Goal: Task Accomplishment & Management: Manage account settings

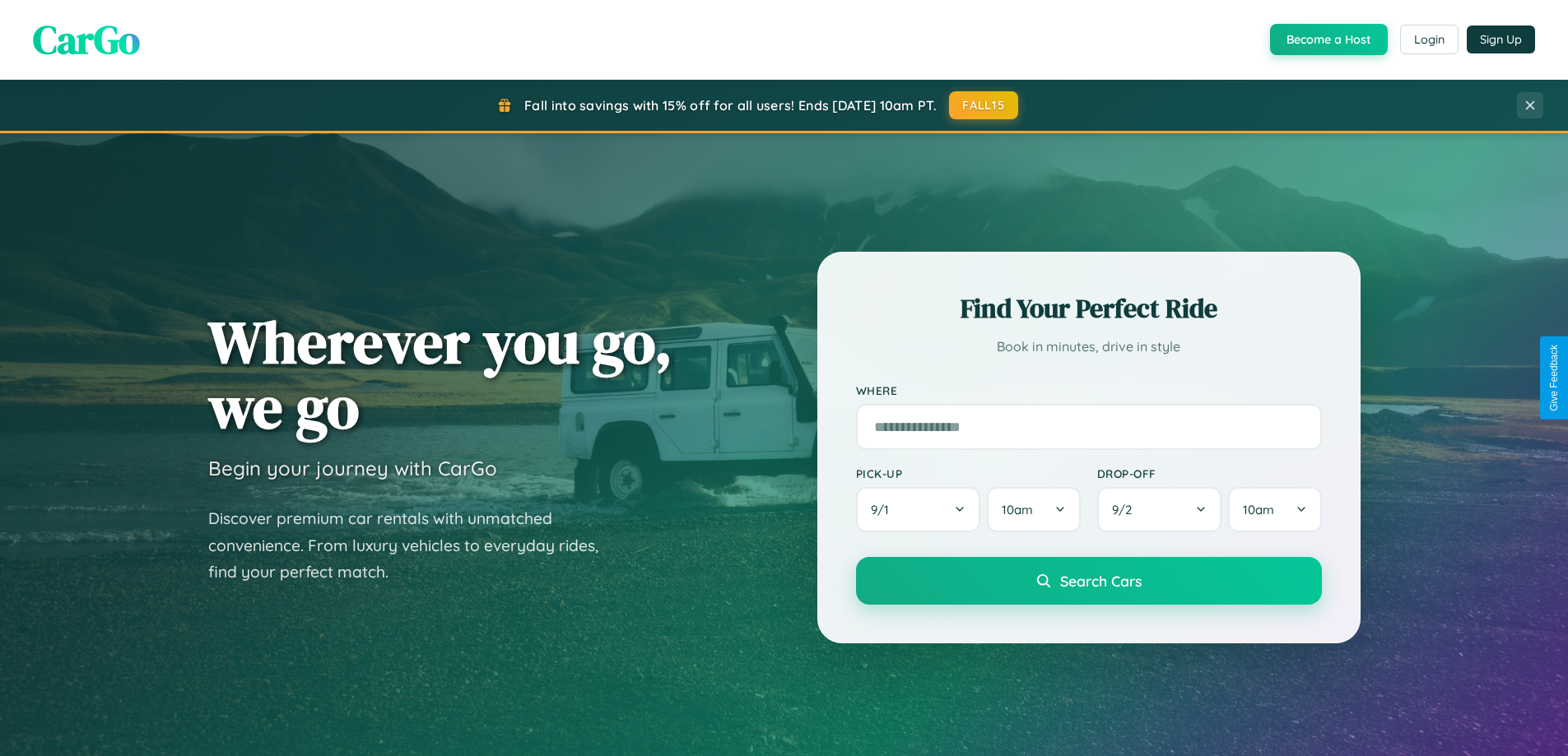
scroll to position [1132, 0]
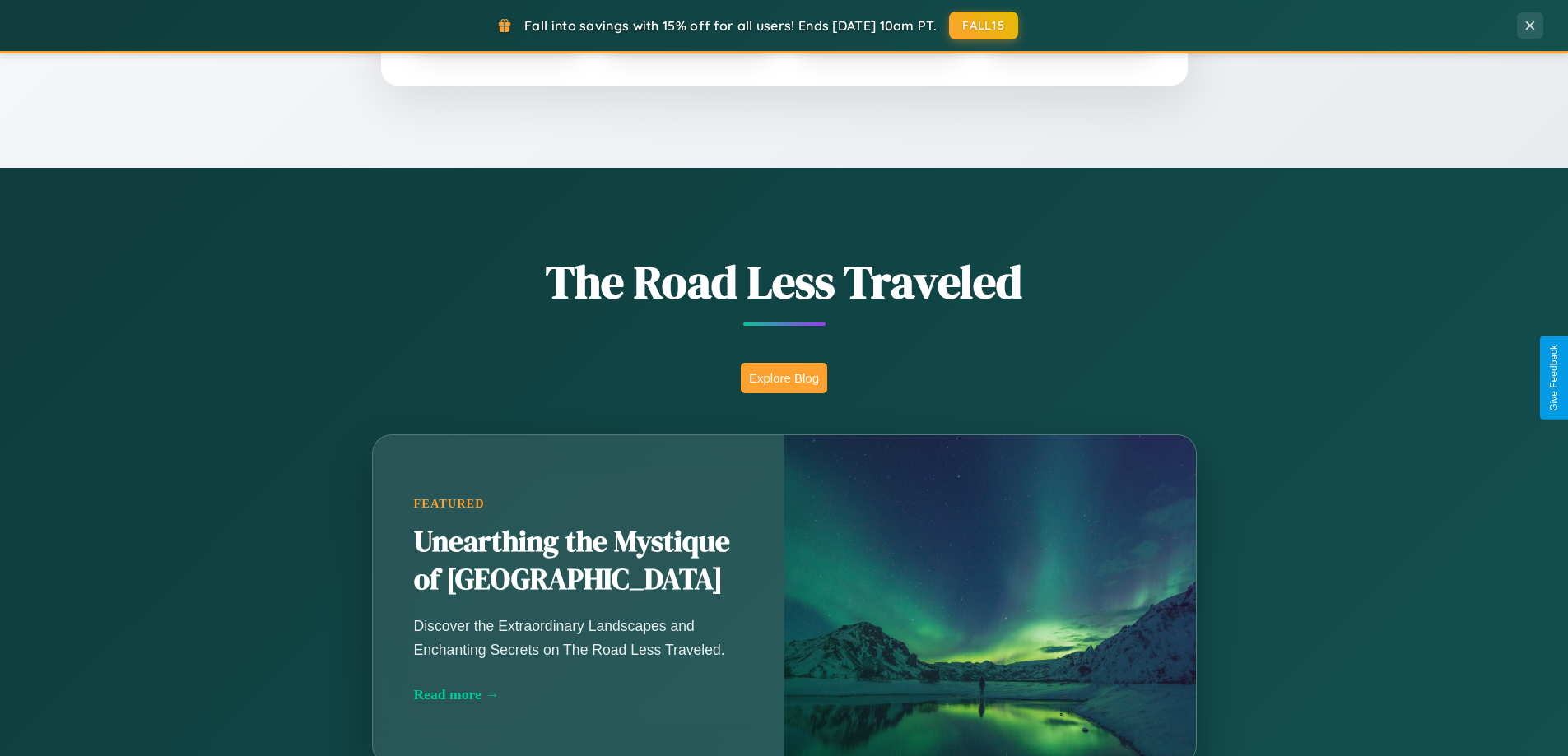
click at [784, 378] on button "Explore Blog" at bounding box center [784, 378] width 87 height 30
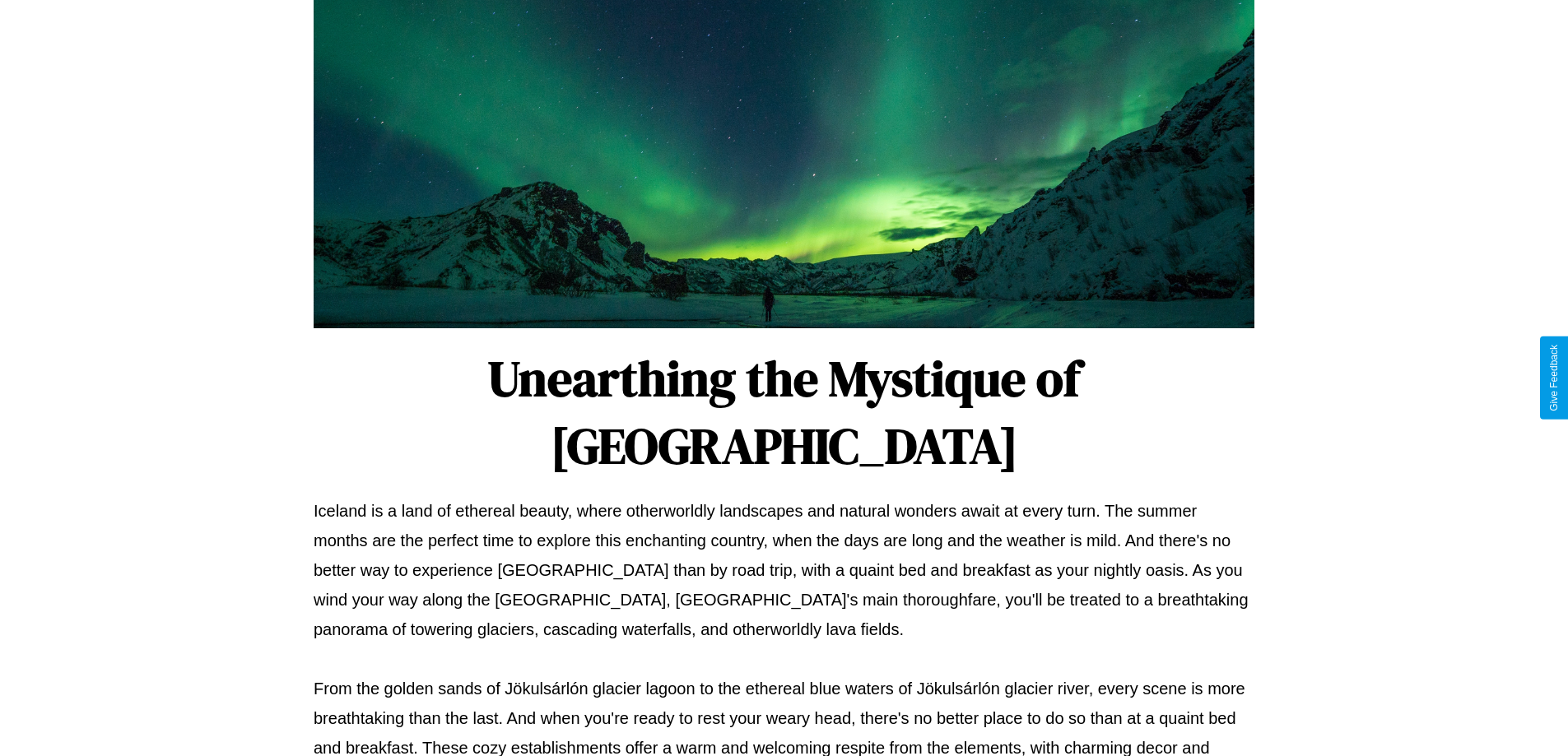
scroll to position [532, 0]
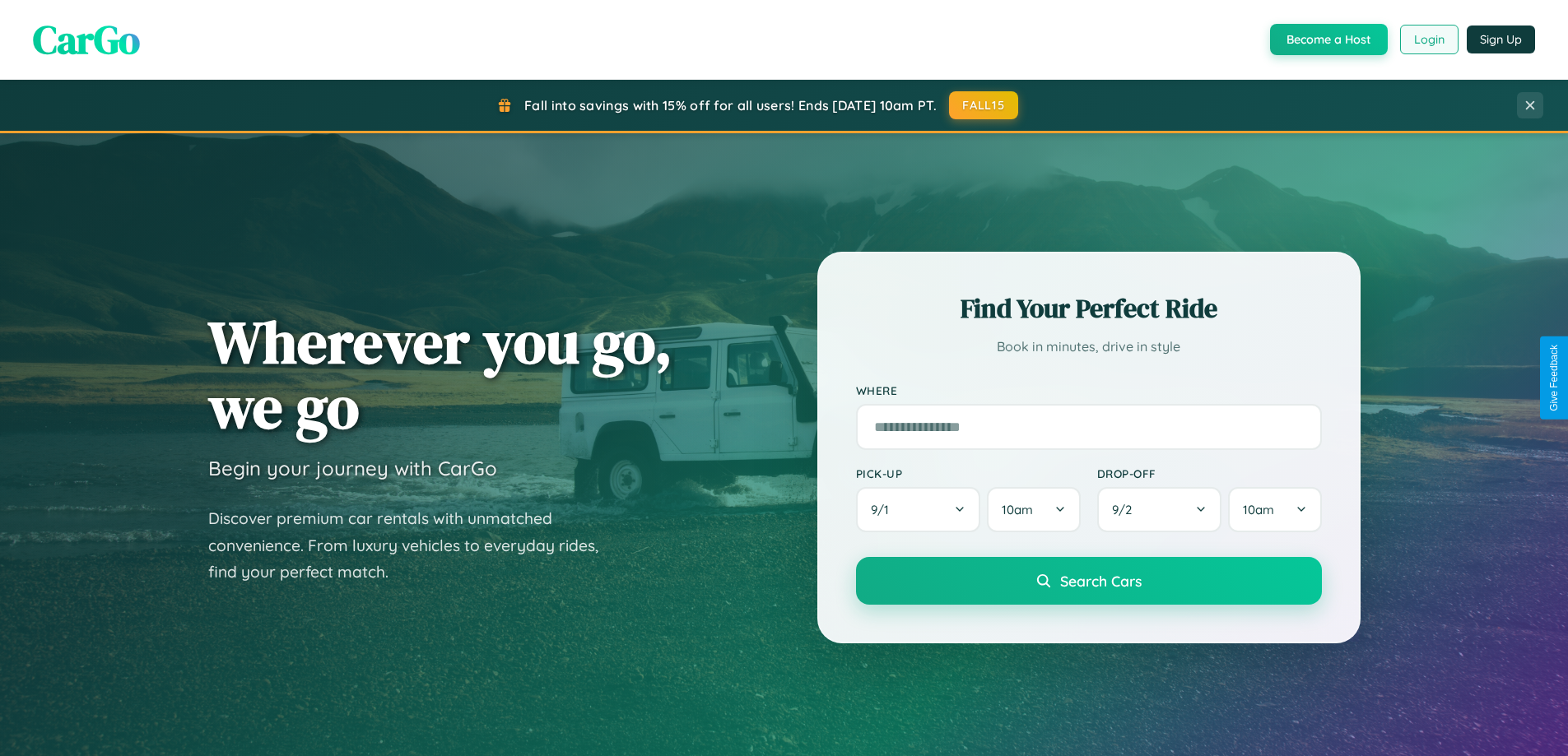
click at [1428, 39] on button "Login" at bounding box center [1429, 39] width 58 height 30
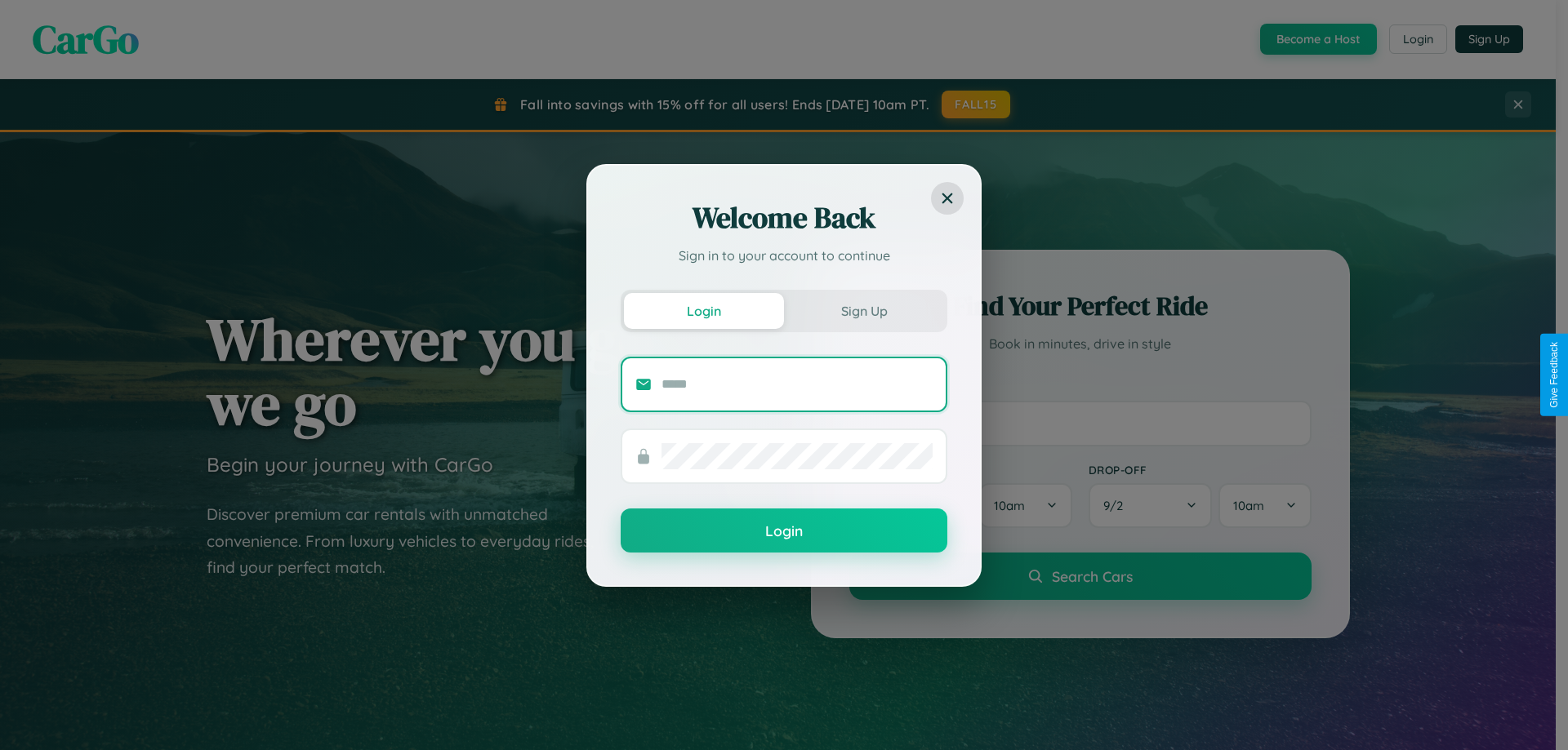
click at [797, 384] on input "text" at bounding box center [797, 384] width 271 height 26
type input "**********"
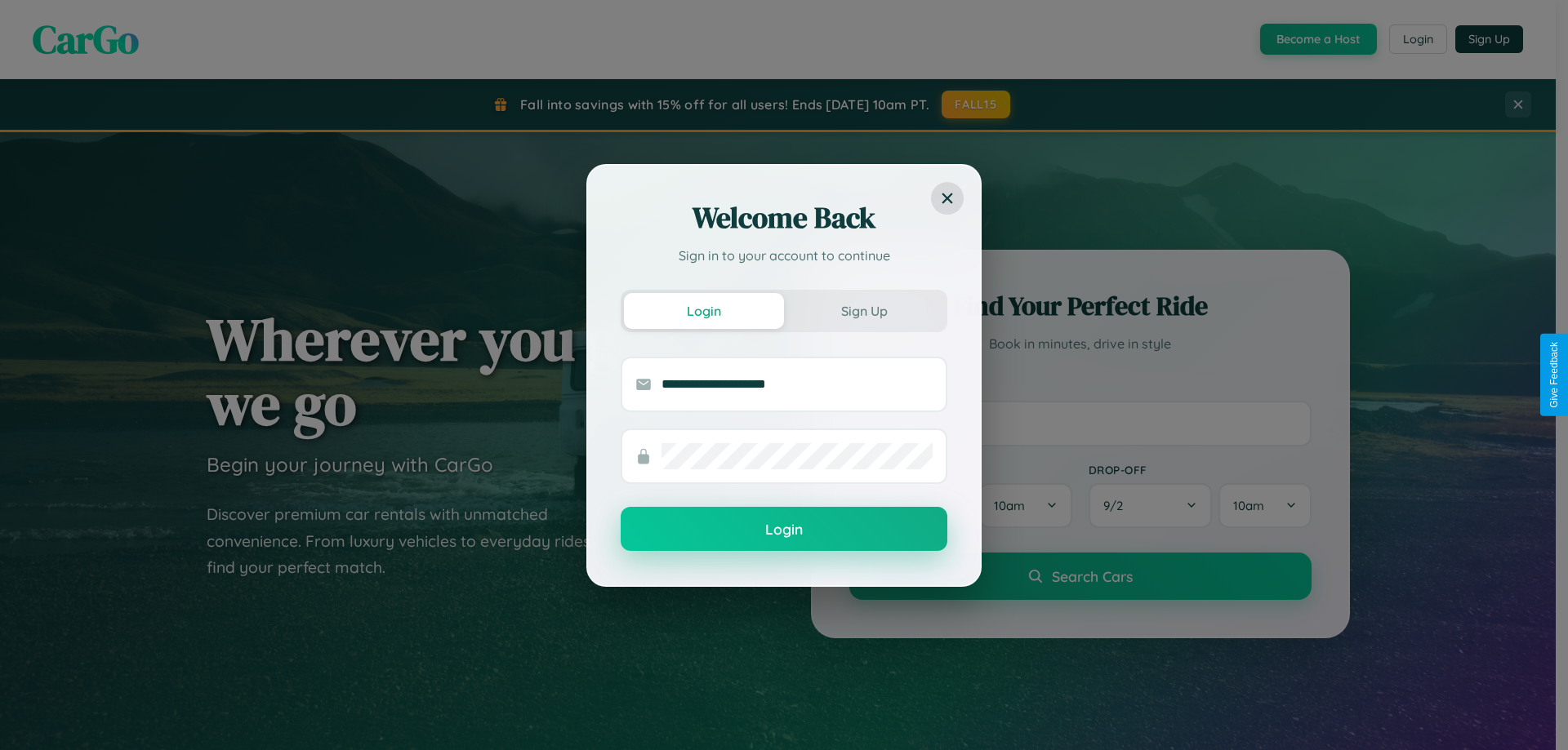
click at [784, 530] on button "Login" at bounding box center [784, 529] width 327 height 44
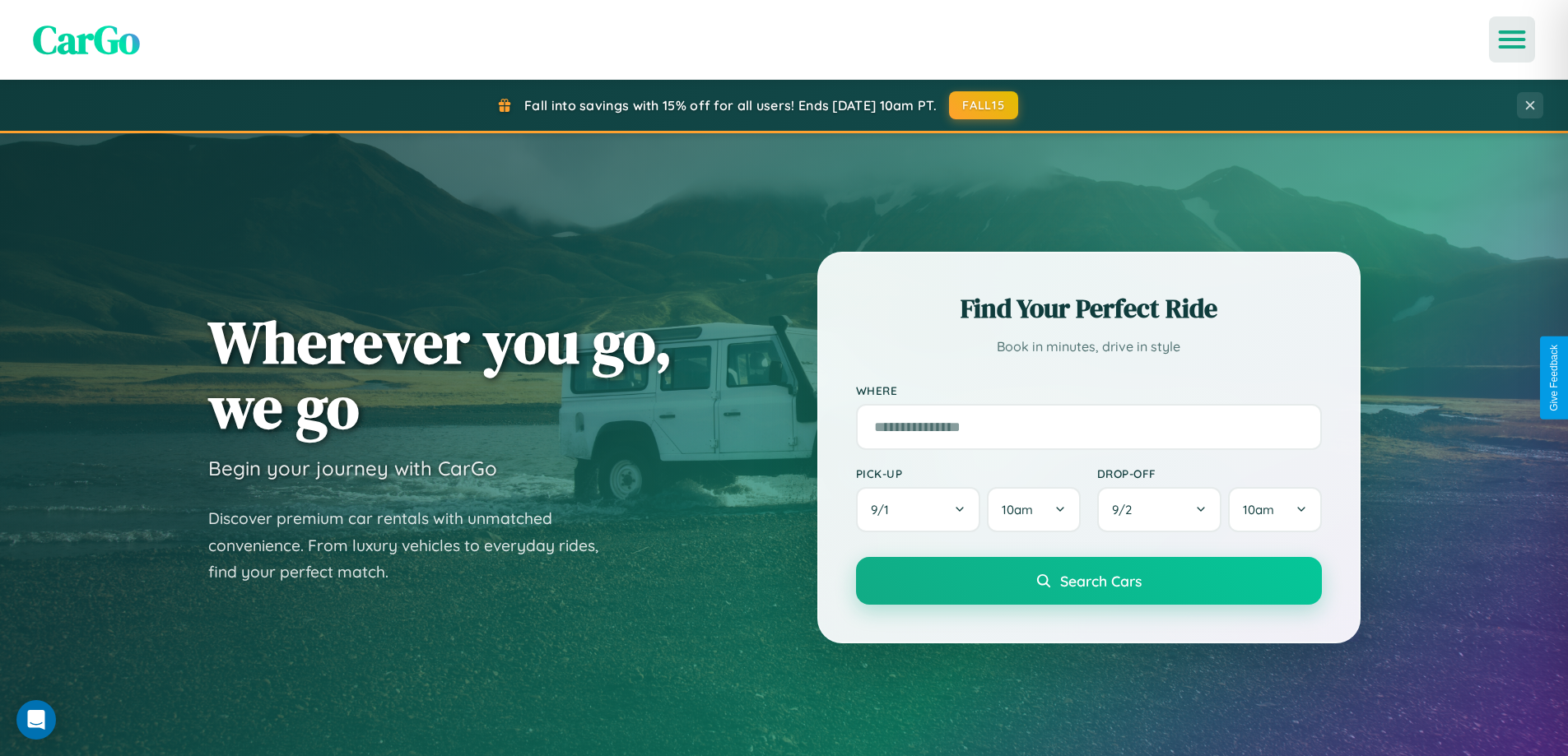
click at [1513, 39] on icon "Open menu" at bounding box center [1512, 40] width 24 height 15
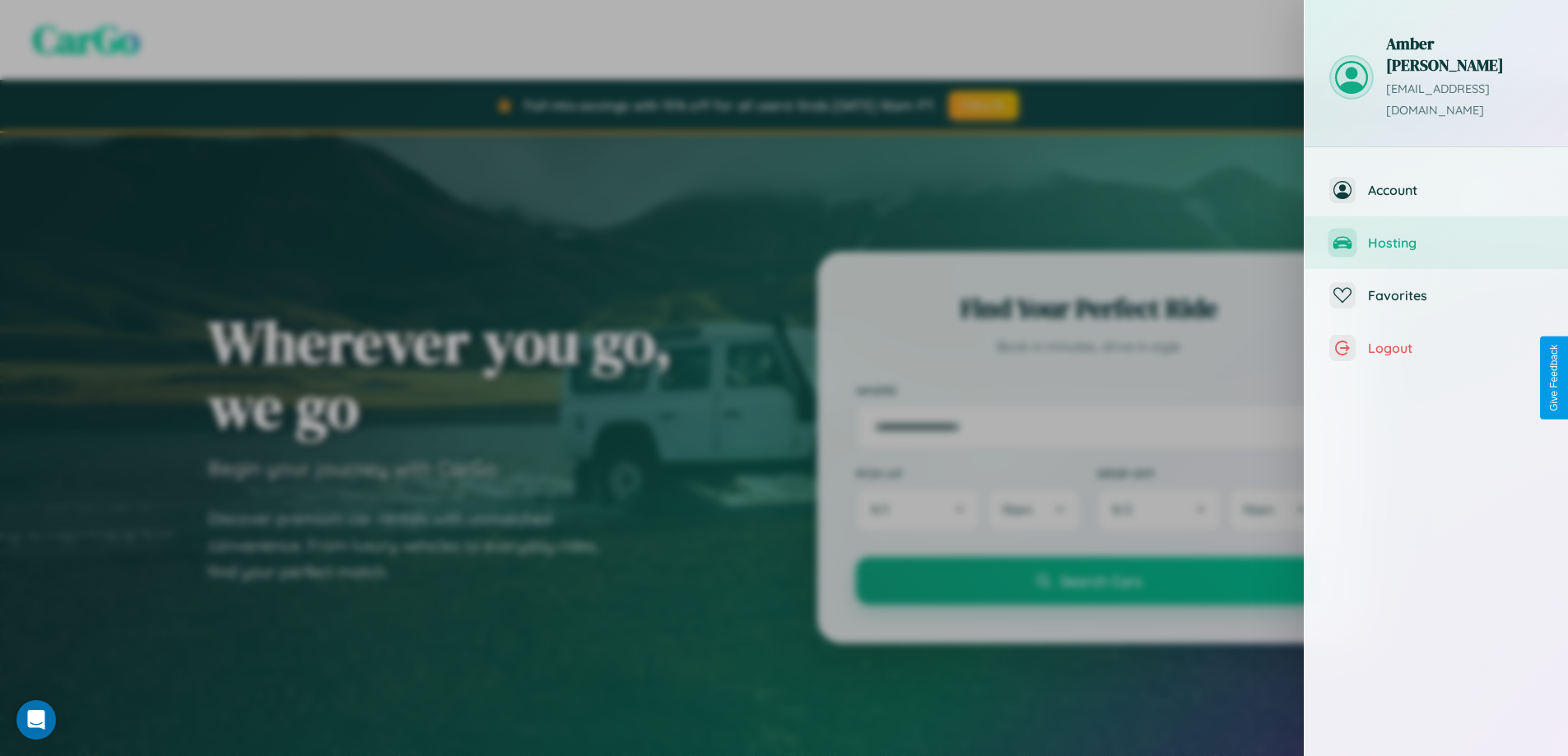
click at [1437, 234] on span "Hosting" at bounding box center [1456, 242] width 175 height 16
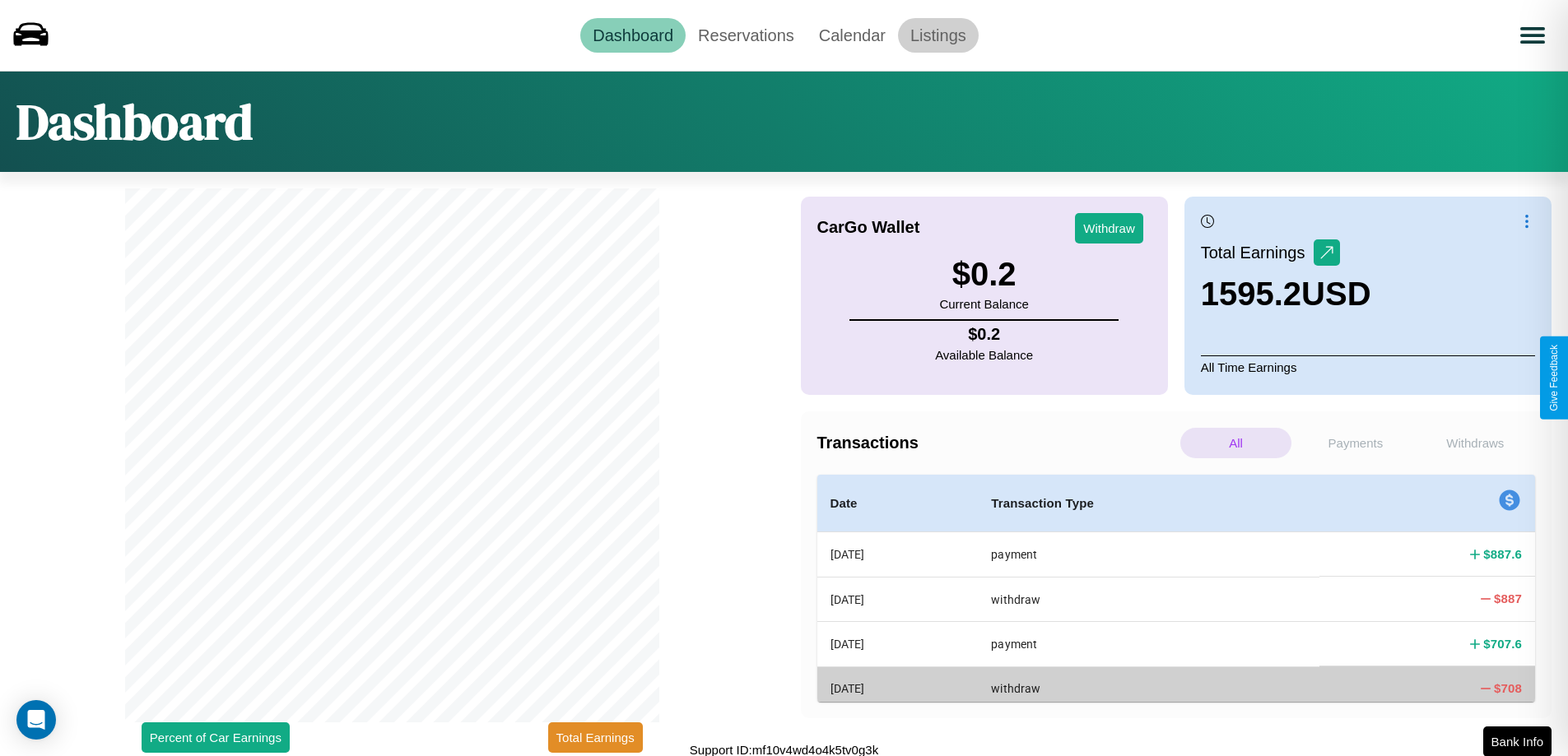
click at [937, 34] on link "Listings" at bounding box center [938, 35] width 81 height 34
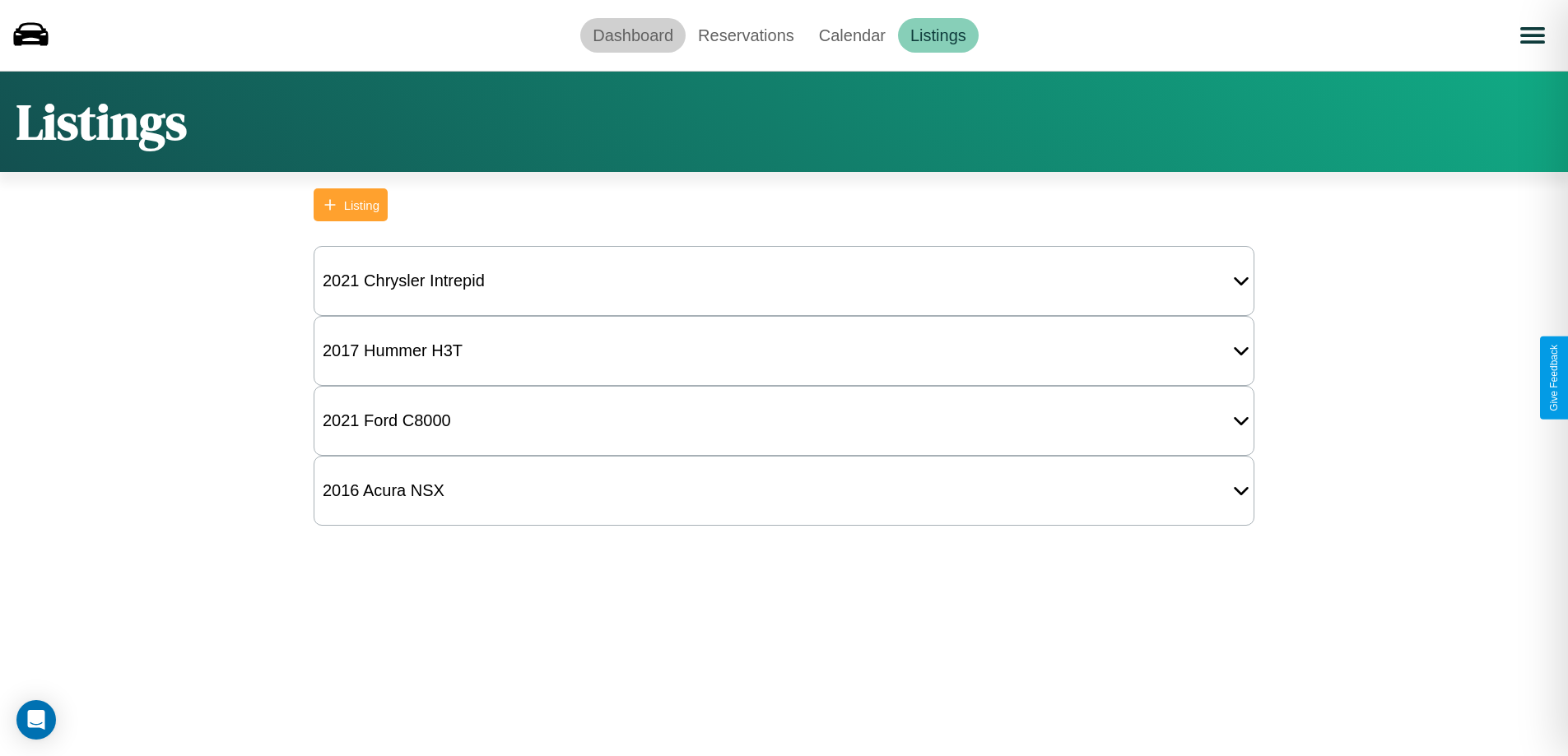
click at [633, 34] on link "Dashboard" at bounding box center [633, 35] width 106 height 34
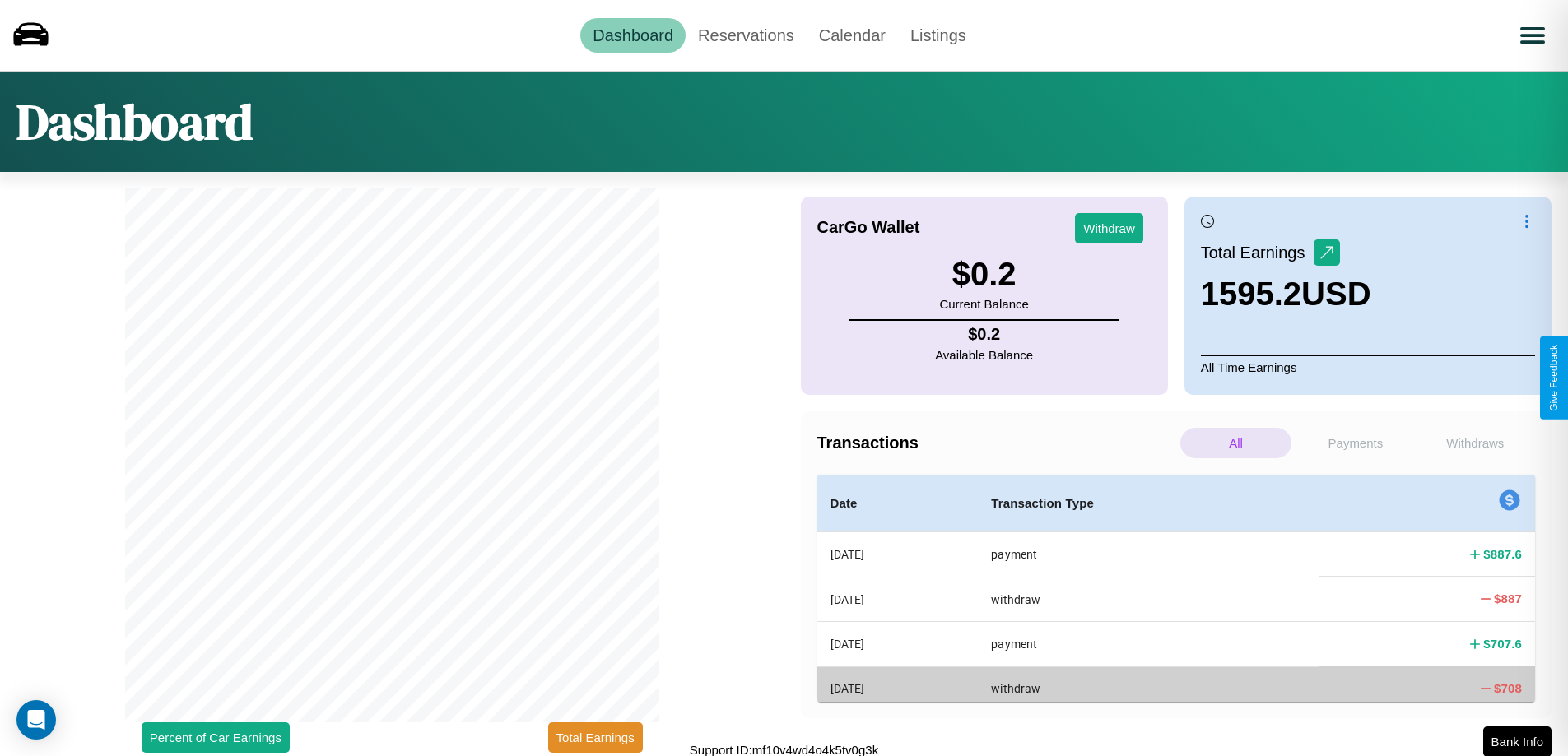
scroll to position [5, 0]
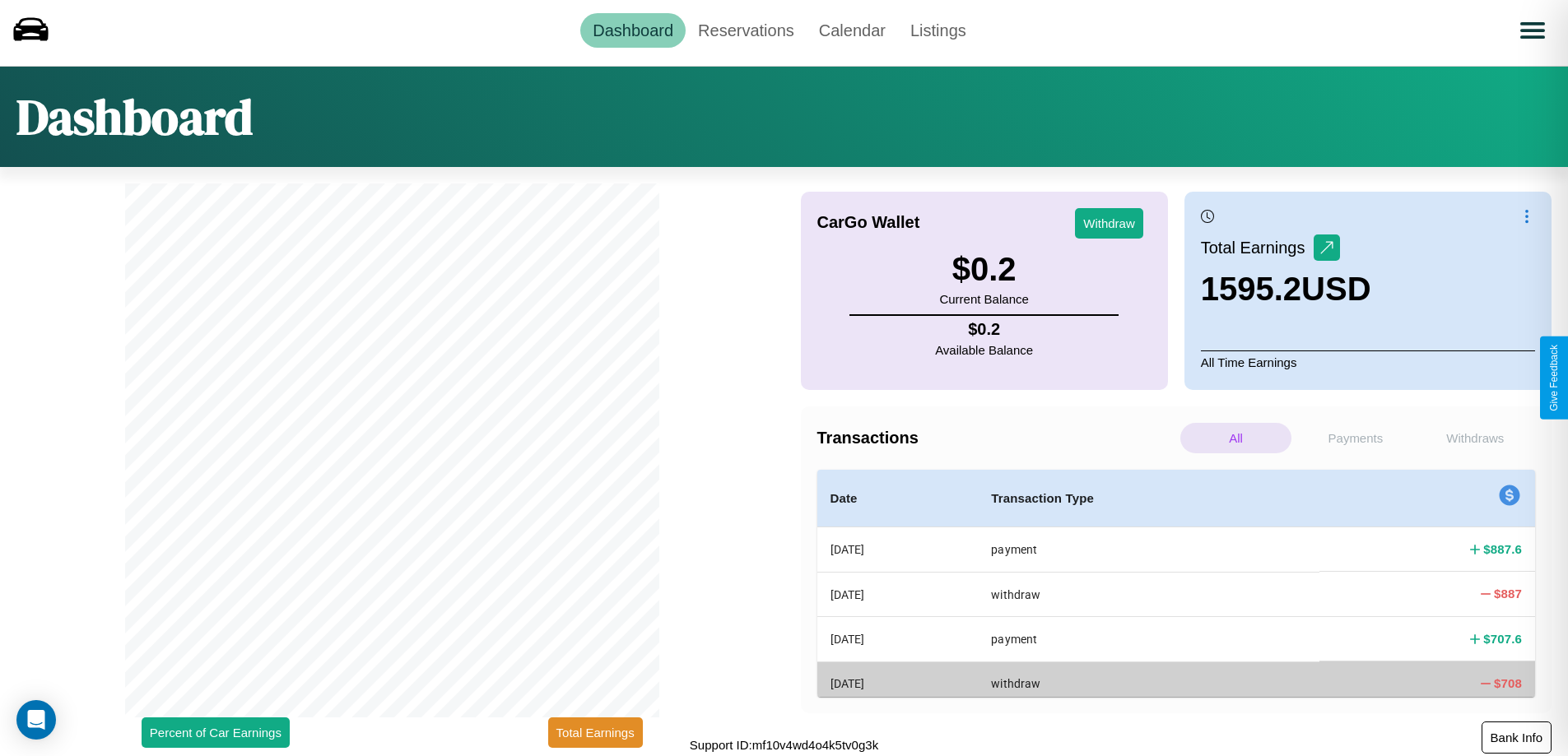
click at [1517, 737] on button "Bank Info" at bounding box center [1517, 738] width 70 height 32
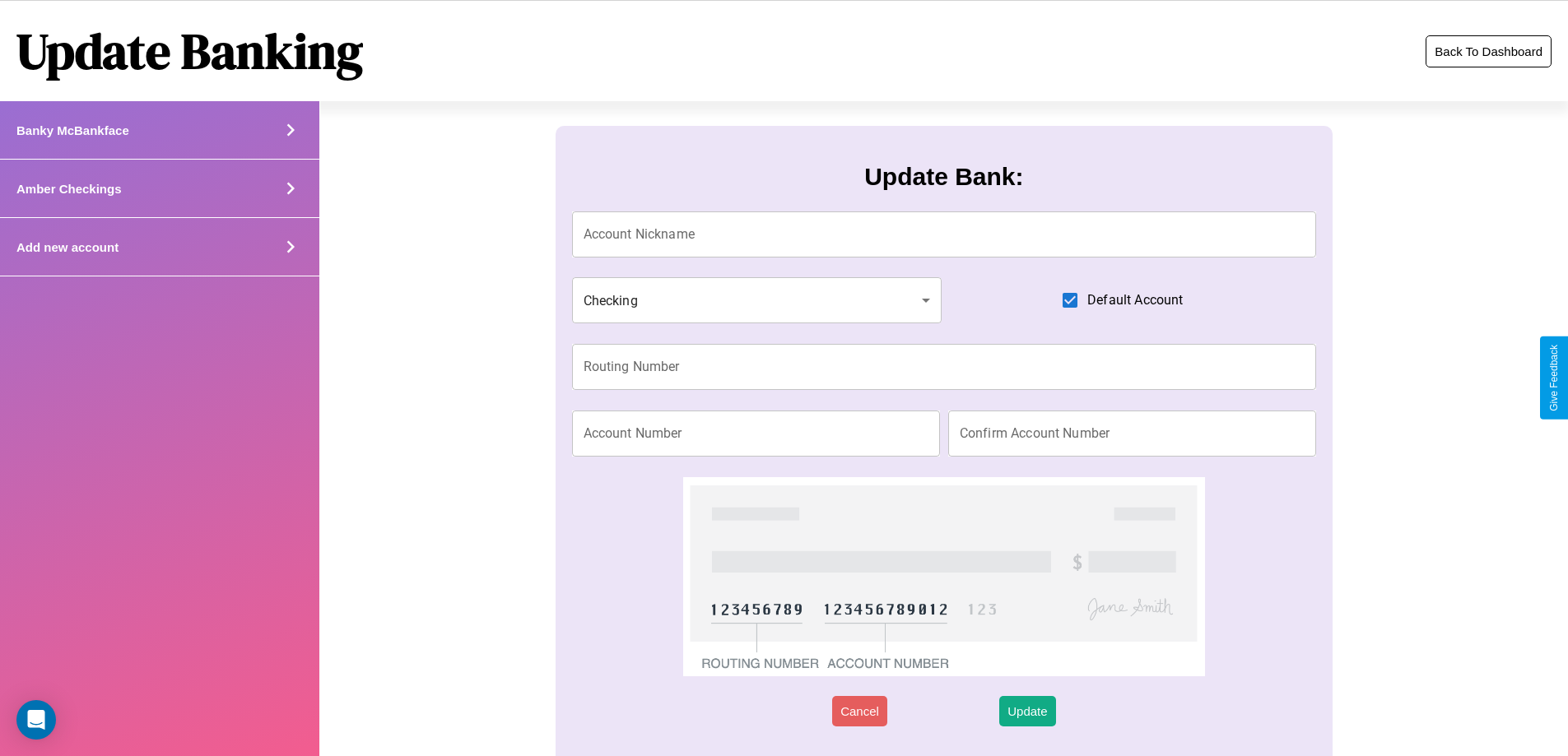
click at [1488, 51] on button "Back To Dashboard" at bounding box center [1489, 51] width 126 height 32
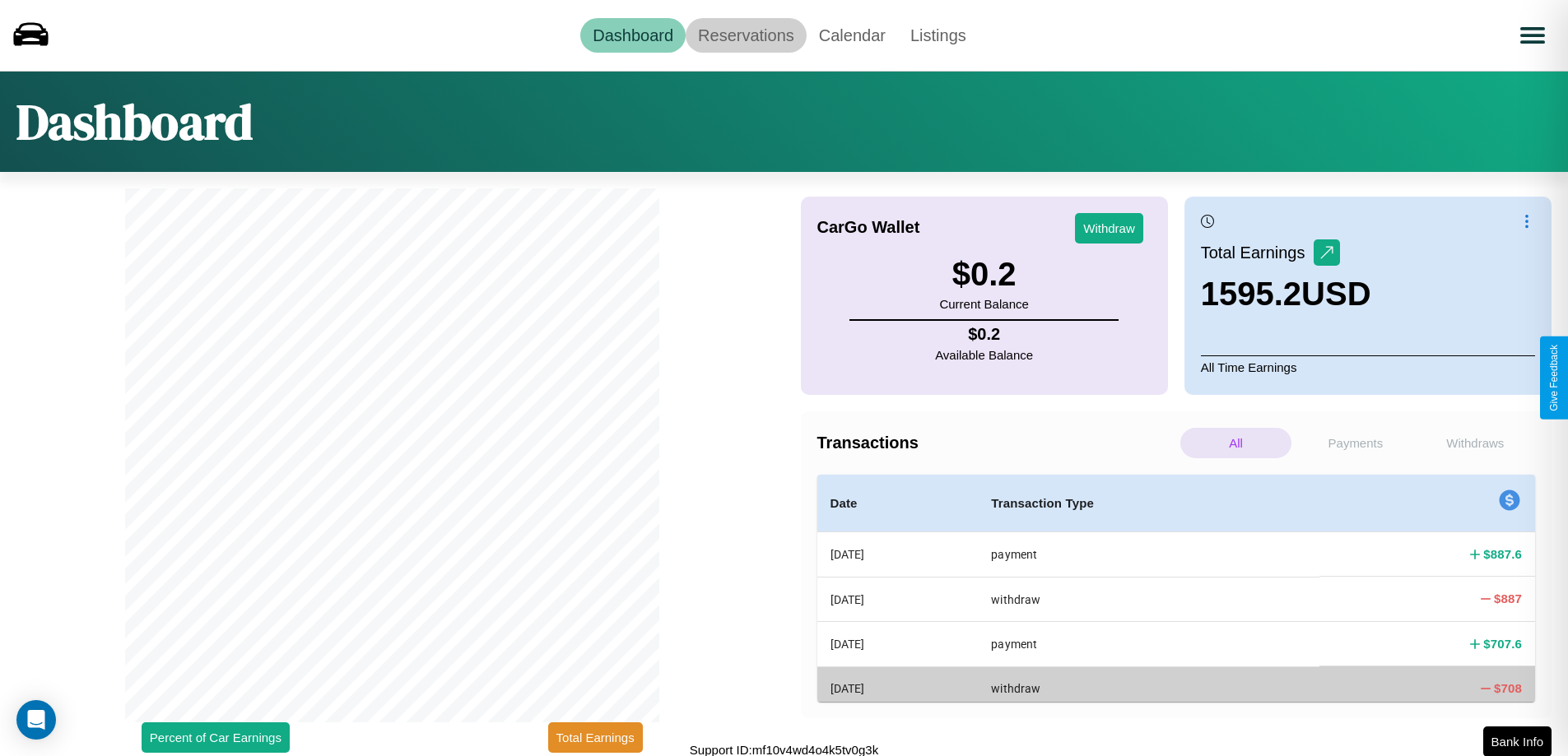
click at [746, 34] on link "Reservations" at bounding box center [746, 35] width 121 height 34
